Goal: Contribute content: Contribute content

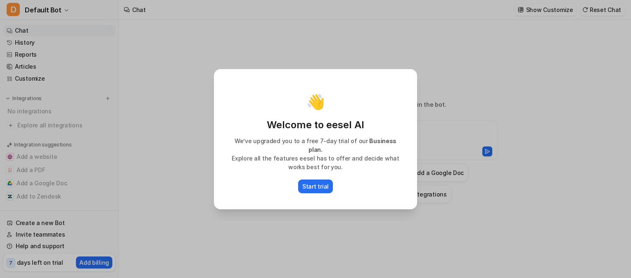
type textarea "**********"
click at [317, 182] on p "Start trial" at bounding box center [315, 186] width 26 height 9
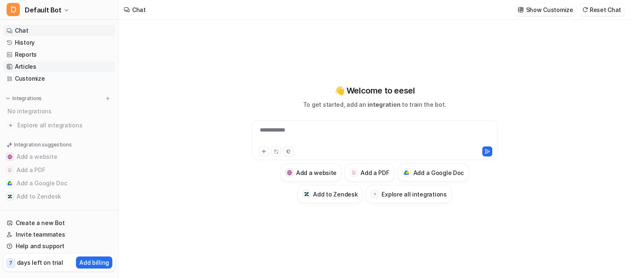
click at [18, 67] on link "Articles" at bounding box center [59, 67] width 112 height 12
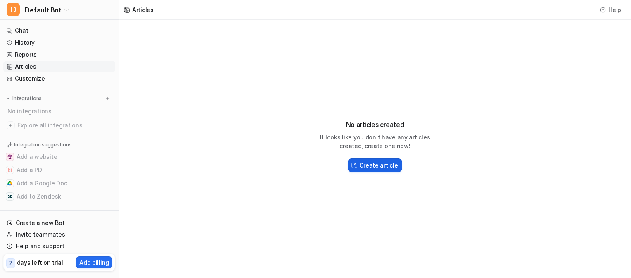
click at [361, 165] on h2 "Create article" at bounding box center [378, 165] width 38 height 9
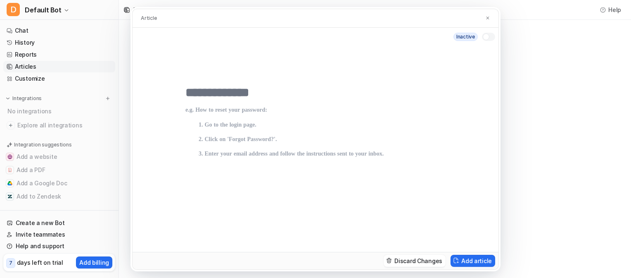
click at [56, 220] on div "Article inactive Discard Changes Add article" at bounding box center [315, 139] width 631 height 278
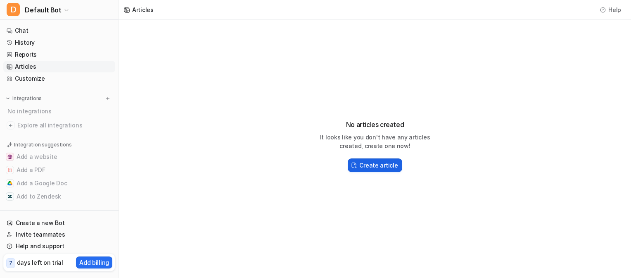
click at [380, 161] on h2 "Create article" at bounding box center [378, 165] width 38 height 9
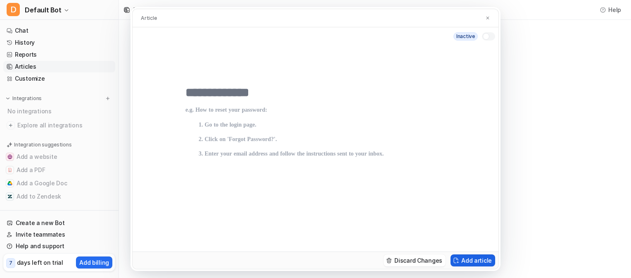
click at [481, 261] on button "Add article" at bounding box center [473, 260] width 45 height 12
click at [483, 39] on label at bounding box center [488, 36] width 13 height 8
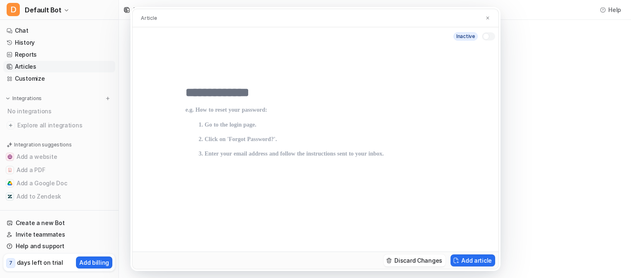
click at [487, 38] on div at bounding box center [486, 36] width 7 height 7
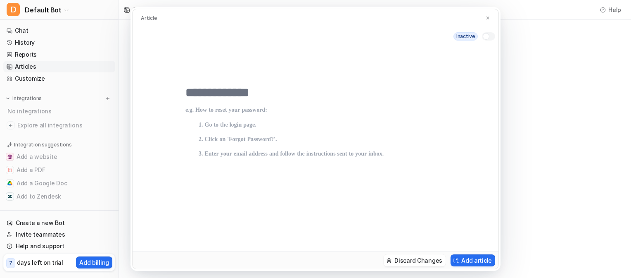
click at [487, 38] on div at bounding box center [486, 36] width 7 height 7
click at [464, 260] on button "Add article" at bounding box center [473, 260] width 45 height 12
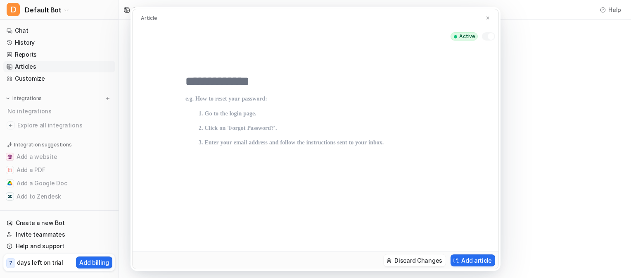
scroll to position [12, 0]
click at [64, 10] on div "Article active Discard Changes Add article" at bounding box center [315, 139] width 631 height 278
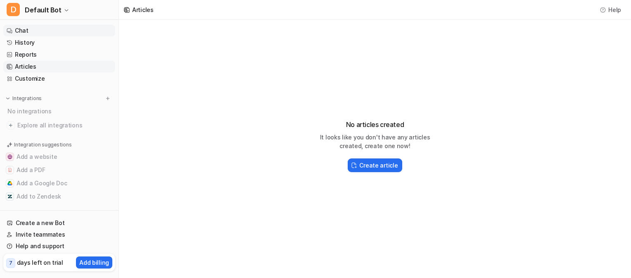
click at [48, 31] on link "Chat" at bounding box center [59, 31] width 112 height 12
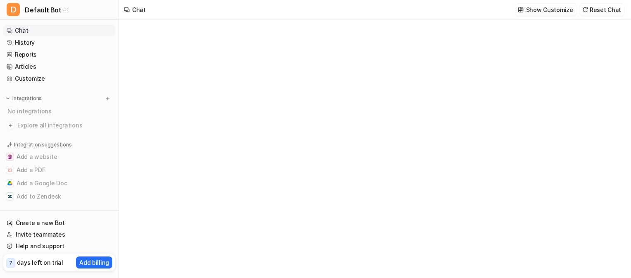
type textarea "**********"
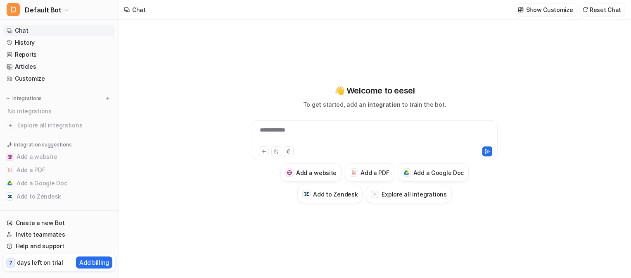
click at [346, 150] on div at bounding box center [317, 151] width 117 height 10
drag, startPoint x: 346, startPoint y: 150, endPoint x: 291, endPoint y: 149, distance: 55.4
click at [291, 149] on button at bounding box center [289, 151] width 10 height 10
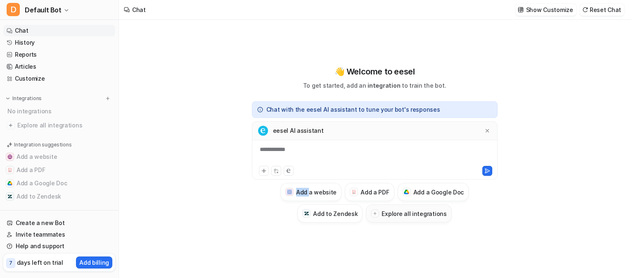
click at [405, 216] on h3 "Explore all integrations" at bounding box center [414, 213] width 65 height 9
click at [405, 212] on h3 "Explore all integrations" at bounding box center [414, 213] width 65 height 9
drag, startPoint x: 405, startPoint y: 212, endPoint x: 374, endPoint y: 209, distance: 30.8
click at [374, 209] on button "Explore all integrations" at bounding box center [409, 213] width 86 height 18
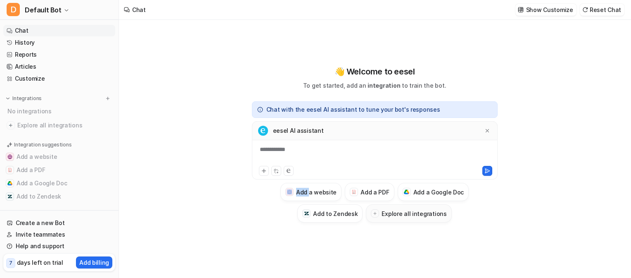
click at [374, 209] on div at bounding box center [375, 213] width 8 height 8
click at [374, 209] on button "Explore all integrations" at bounding box center [409, 213] width 86 height 18
click at [374, 209] on div at bounding box center [375, 213] width 8 height 8
click at [374, 209] on button "Explore all integrations" at bounding box center [409, 213] width 86 height 18
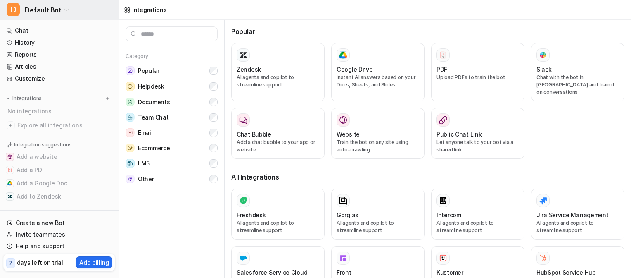
click at [56, 11] on span "Default Bot" at bounding box center [43, 10] width 37 height 12
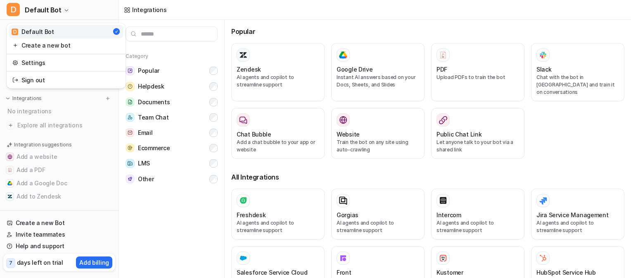
click at [216, 70] on div "D Default Bot D Default Bot Create a new bot Settings Sign out Chat History Rep…" at bounding box center [315, 139] width 631 height 278
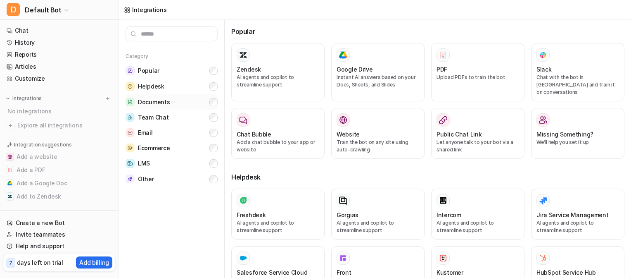
click at [209, 108] on button "Documents" at bounding box center [172, 101] width 92 height 15
click at [214, 139] on button "Email" at bounding box center [172, 132] width 92 height 15
click at [217, 152] on button "Ecommerce" at bounding box center [172, 147] width 92 height 15
click at [362, 141] on p "Train the bot on any site using auto-crawling" at bounding box center [378, 145] width 83 height 15
